Goal: Find specific page/section: Find specific page/section

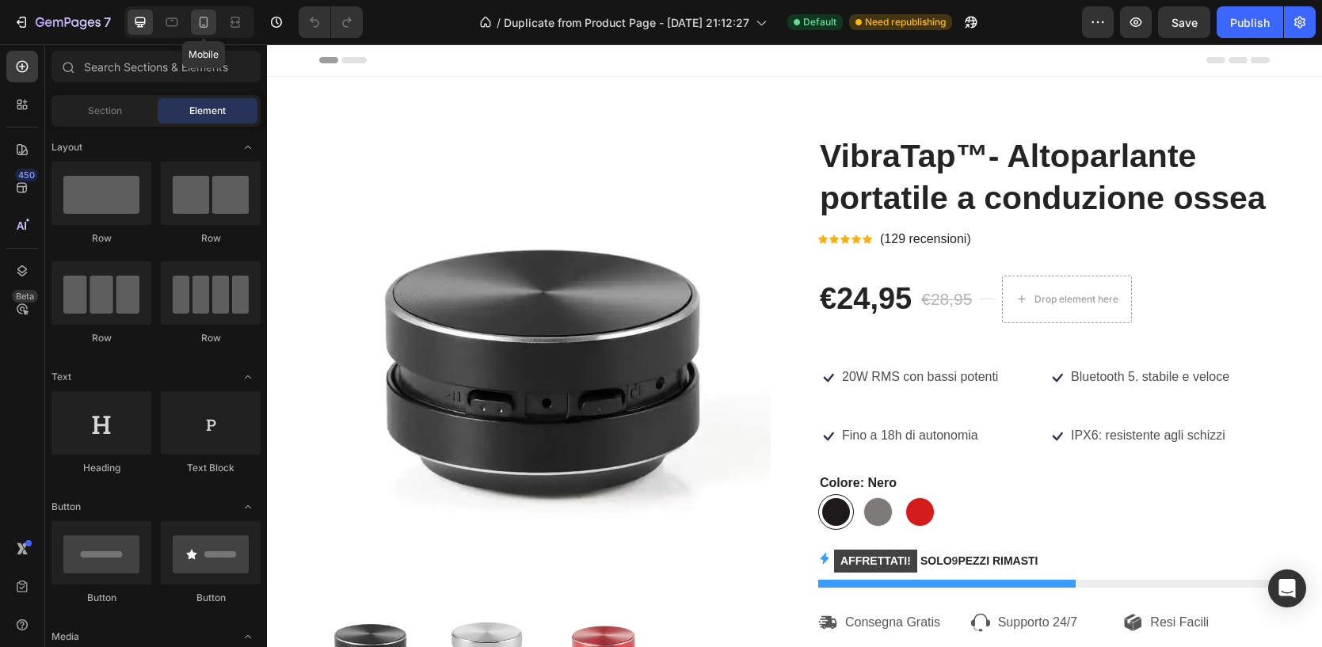
click at [201, 15] on icon at bounding box center [204, 22] width 16 height 16
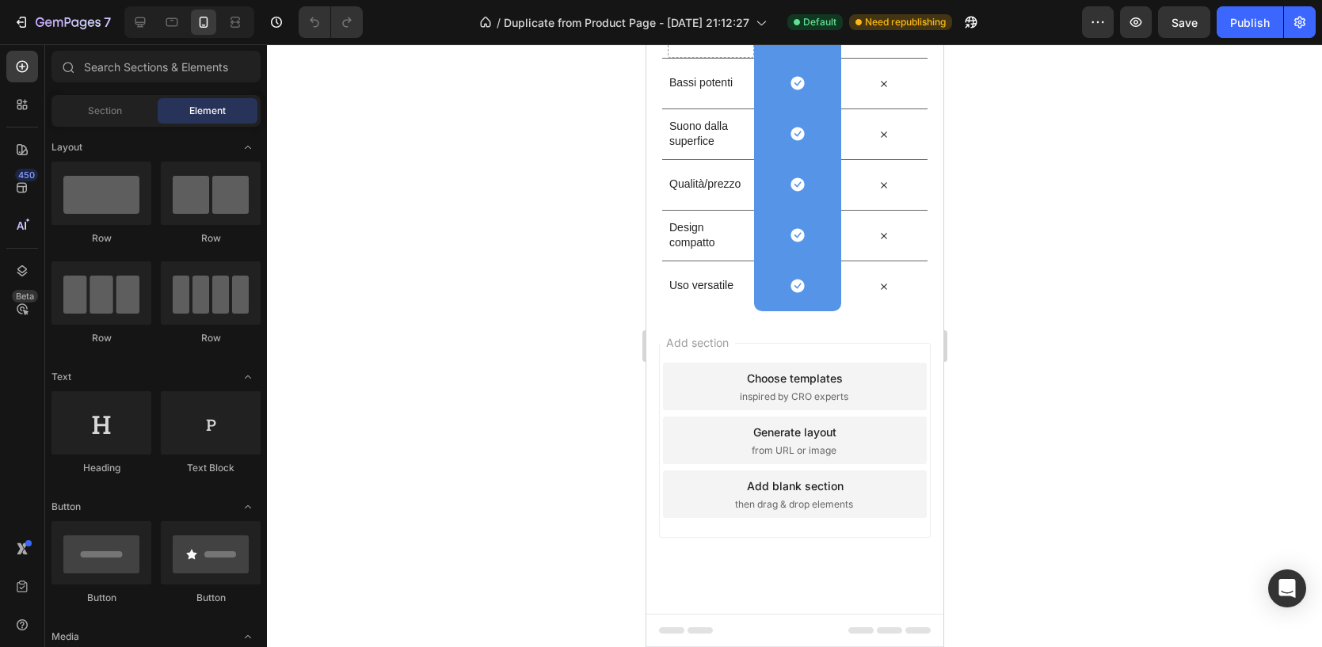
scroll to position [3280, 0]
click at [800, 398] on span "inspired by CRO experts" at bounding box center [793, 398] width 109 height 14
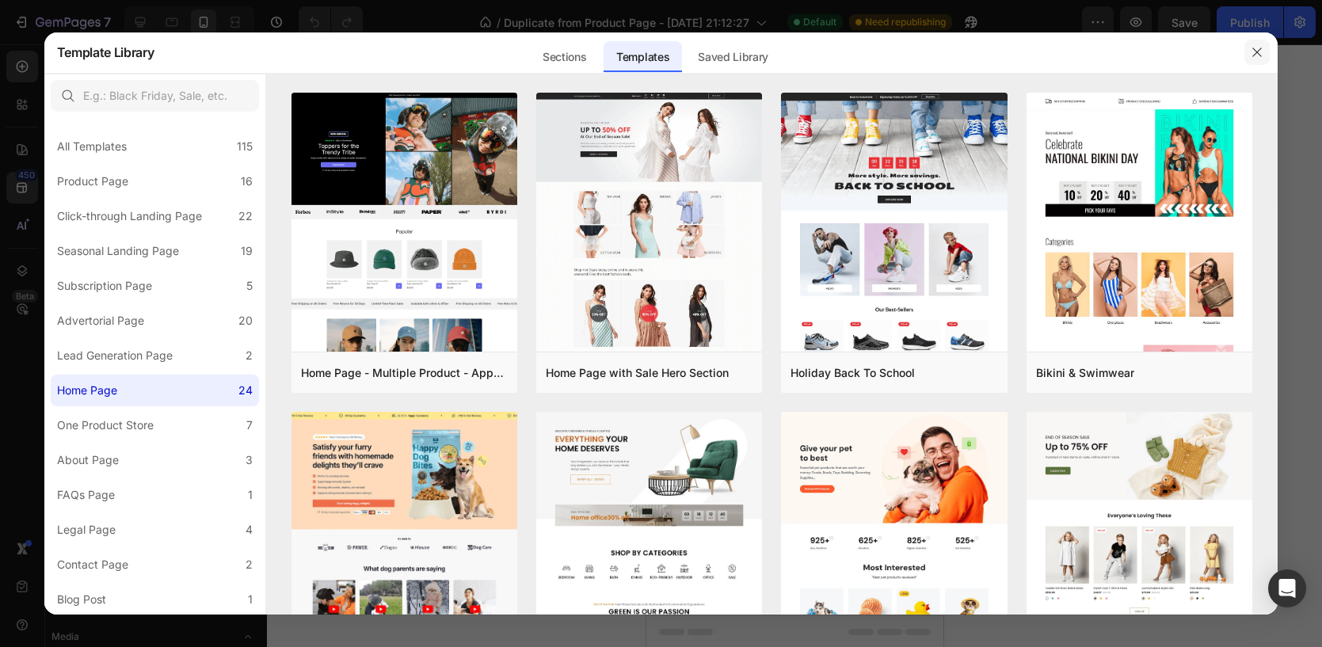
click at [1256, 51] on icon "button" at bounding box center [1257, 52] width 9 height 9
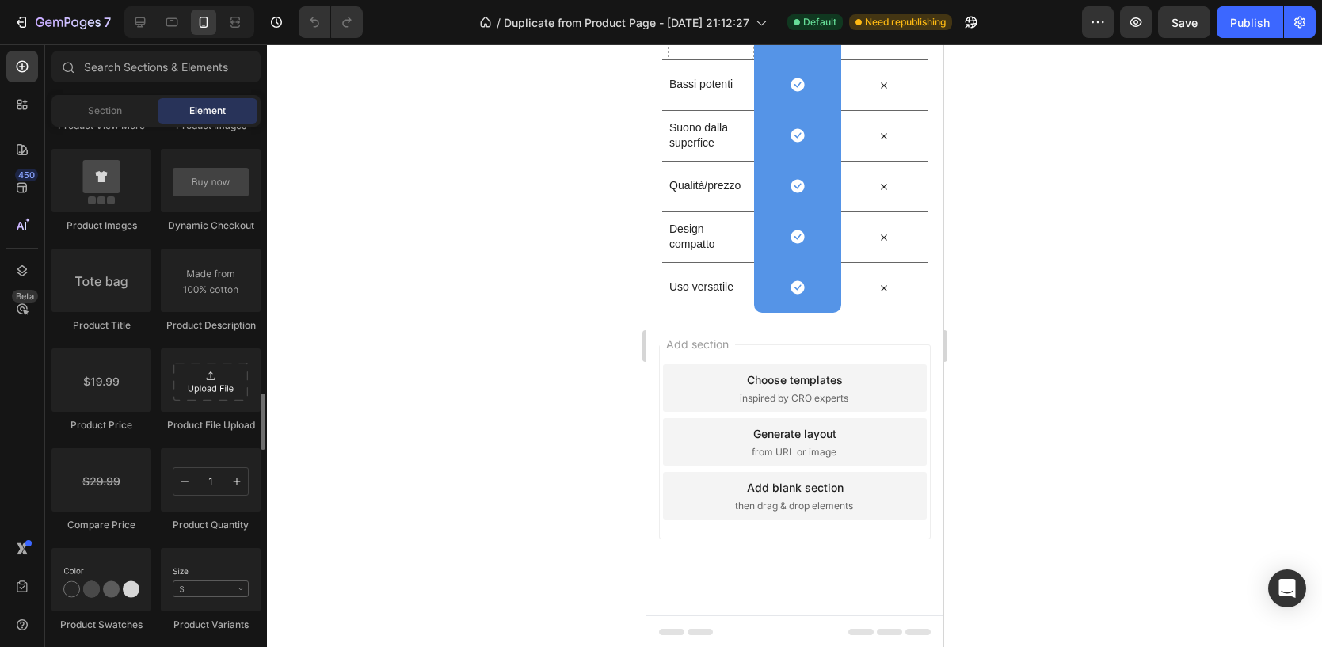
scroll to position [2414, 0]
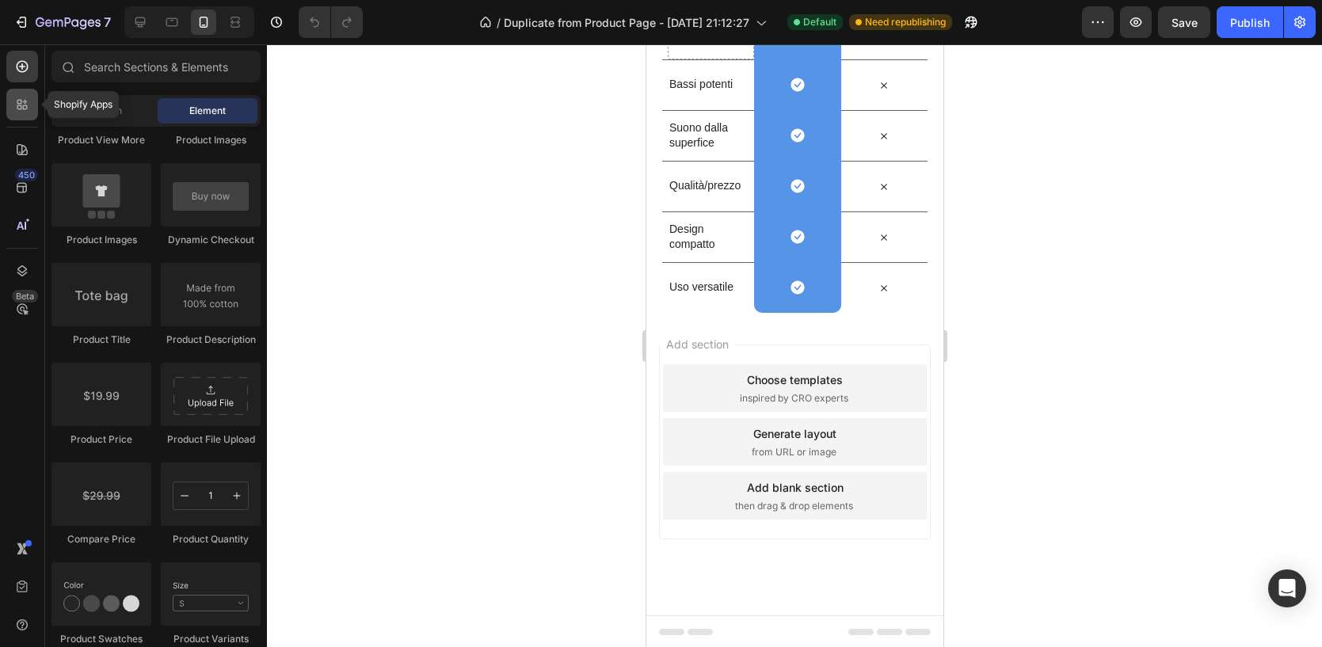
click at [20, 105] on icon at bounding box center [19, 107] width 5 height 5
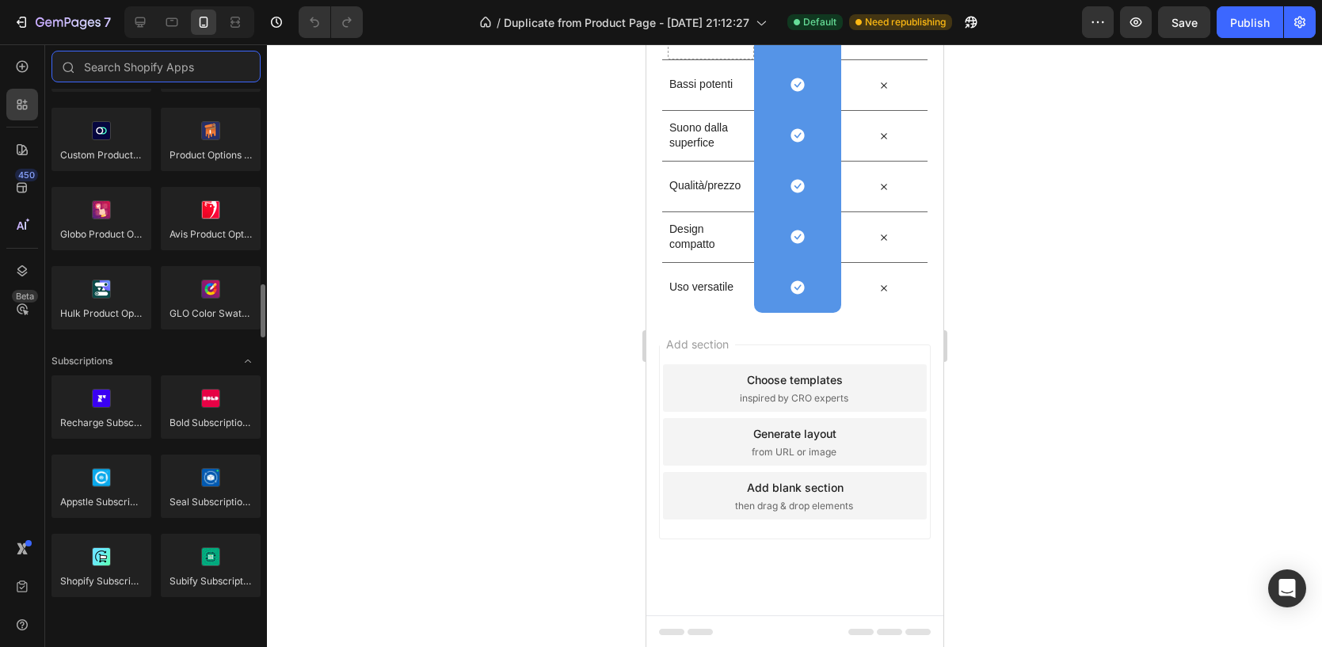
scroll to position [1926, 0]
click at [162, 69] on input "text" at bounding box center [155, 67] width 209 height 32
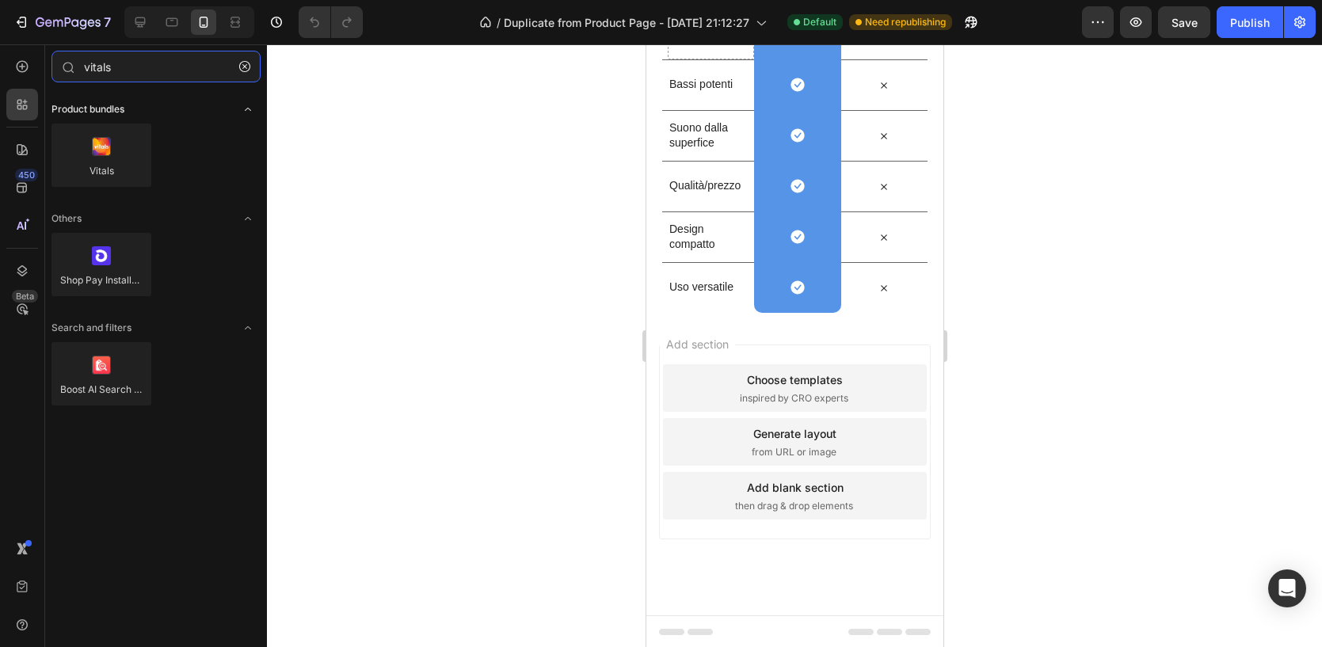
type input "vitals"
click at [210, 111] on div "Product bundles" at bounding box center [155, 109] width 209 height 16
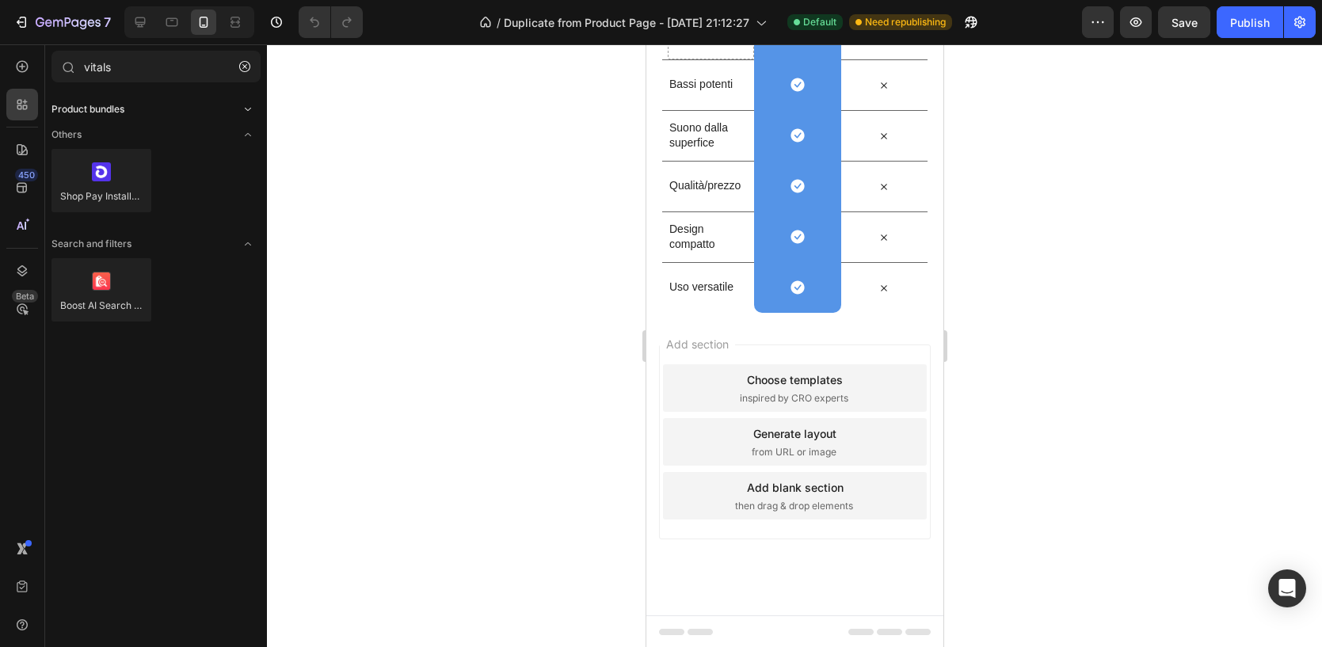
click at [210, 111] on div "Product bundles" at bounding box center [155, 109] width 209 height 16
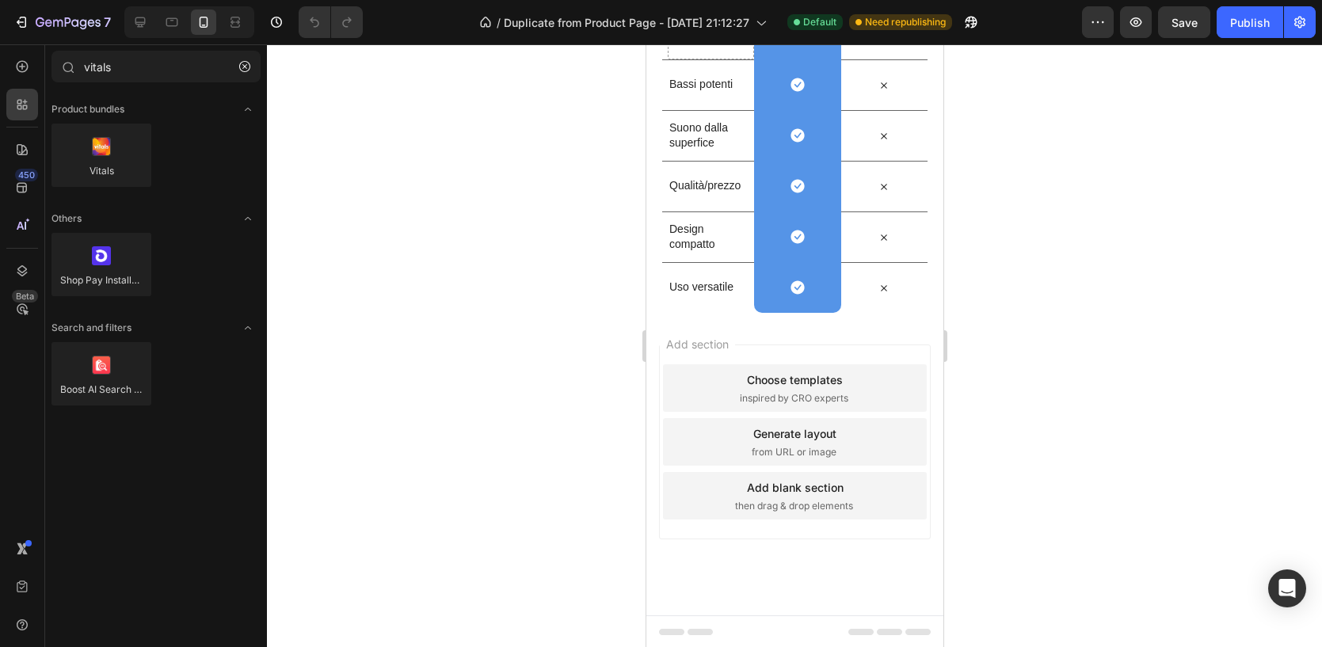
click at [1035, 292] on div at bounding box center [794, 345] width 1055 height 603
